Goal: Information Seeking & Learning: Learn about a topic

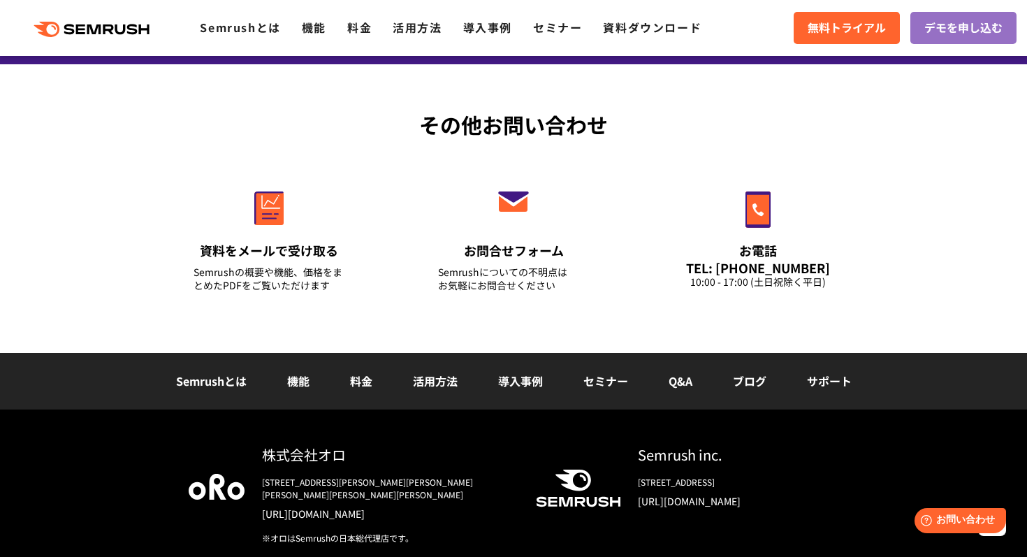
scroll to position [4913, 0]
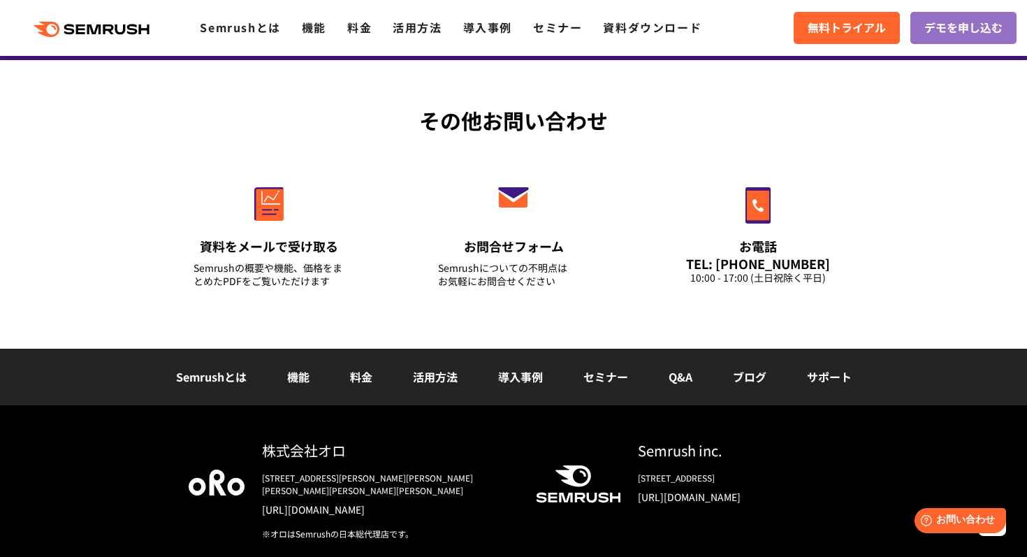
click at [362, 381] on link "料金" at bounding box center [361, 376] width 22 height 17
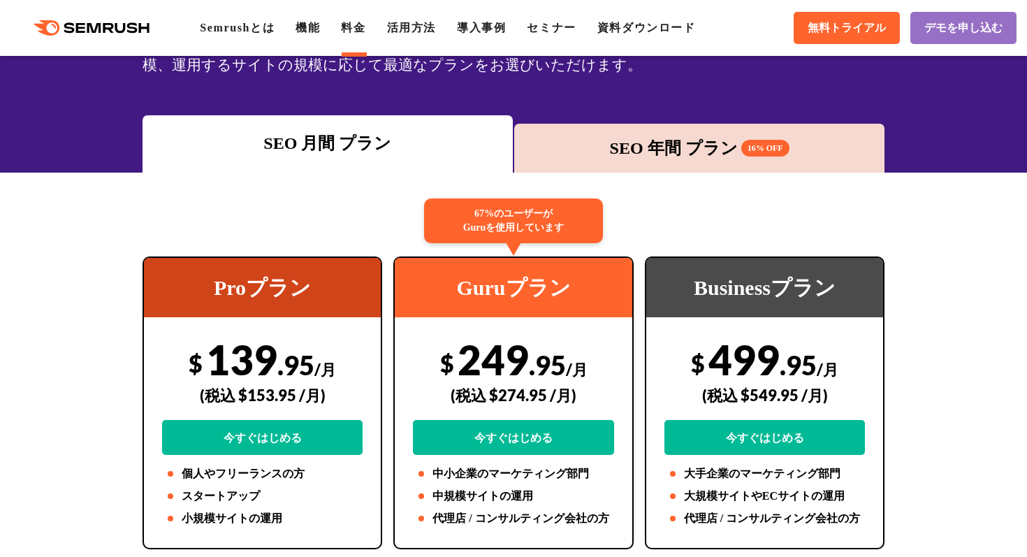
scroll to position [198, 0]
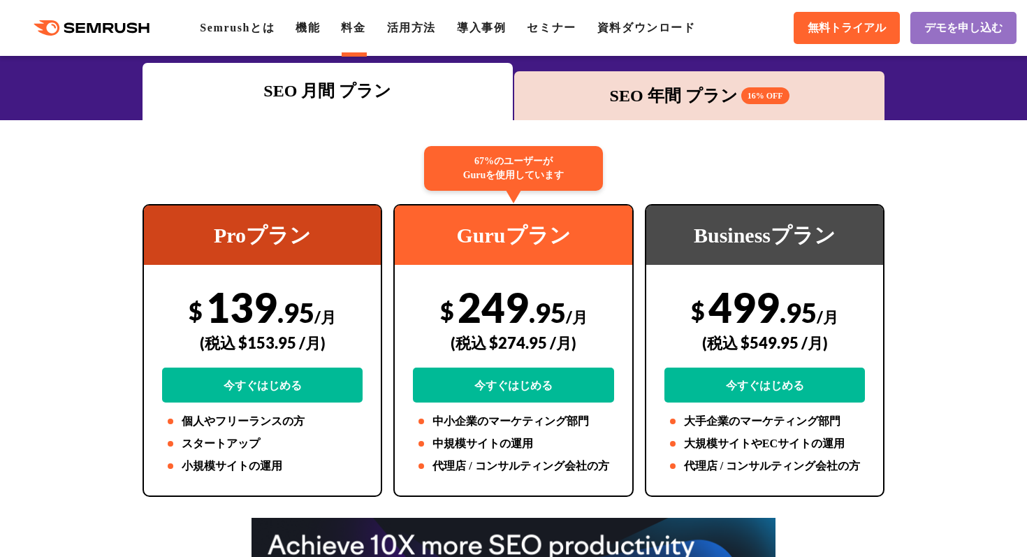
click at [635, 93] on div "SEO 年間 プラン 16% OFF" at bounding box center [699, 95] width 356 height 25
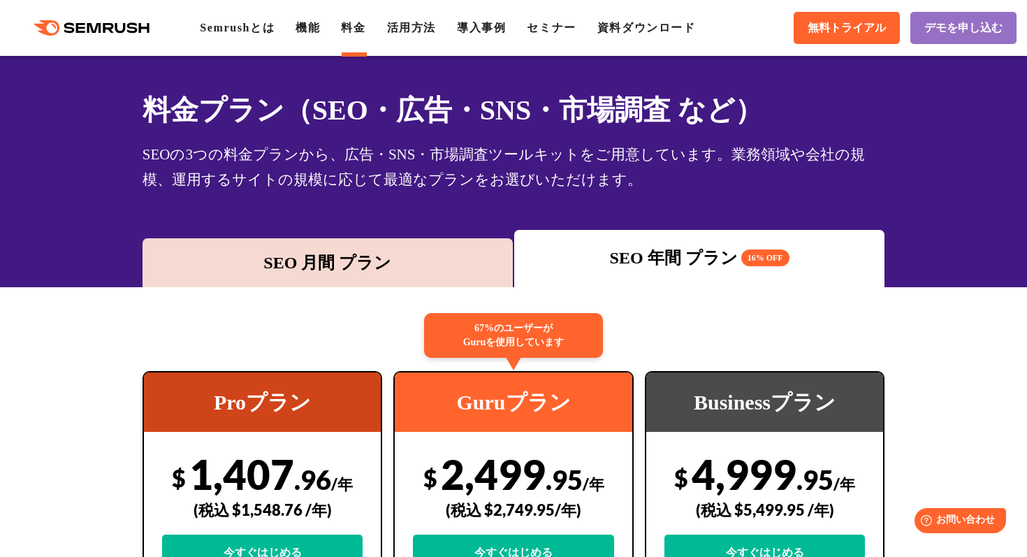
scroll to position [0, 0]
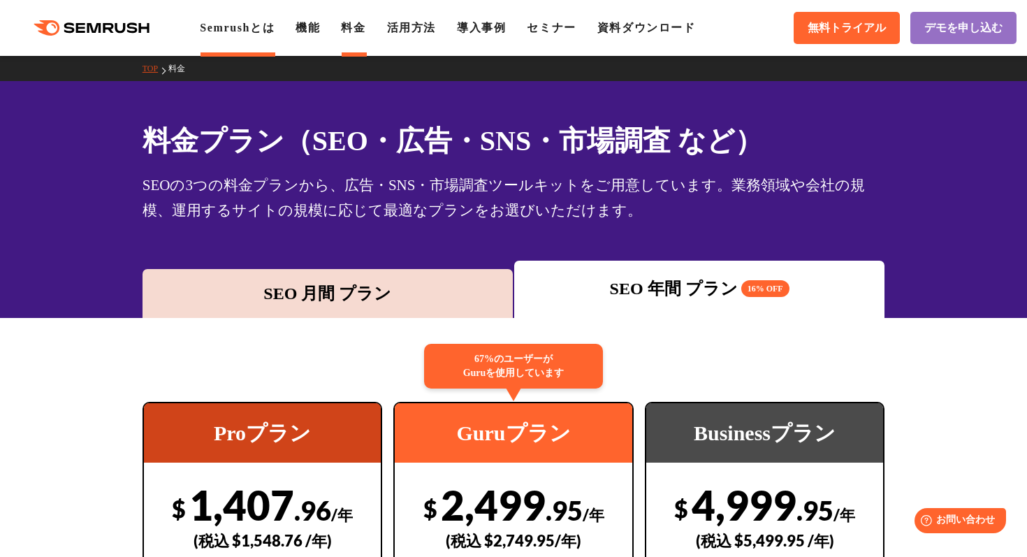
click at [233, 25] on link "Semrushとは" at bounding box center [237, 28] width 75 height 12
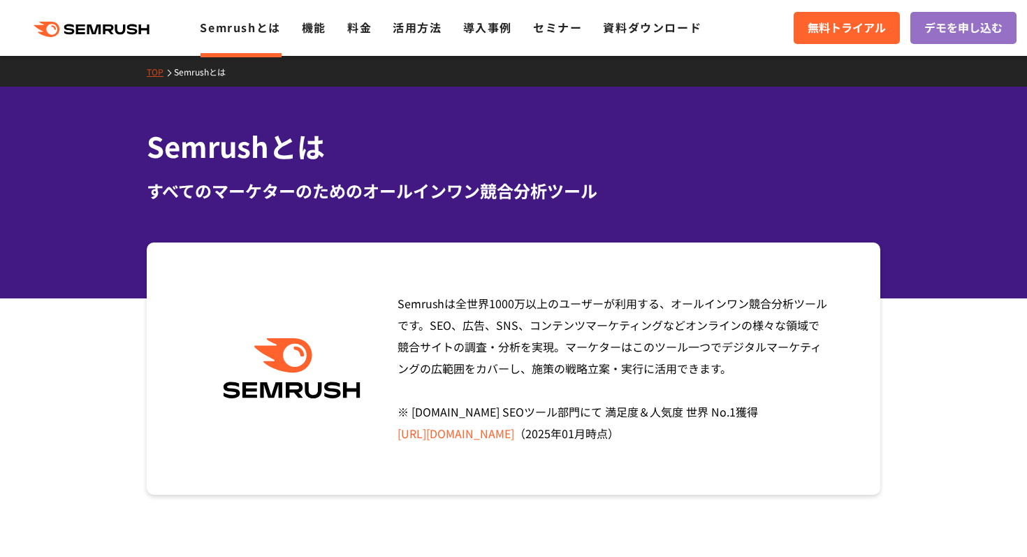
click at [122, 29] on icon ".cls {fill: #FF642D;}" at bounding box center [93, 29] width 158 height 15
